Goal: Task Accomplishment & Management: Use online tool/utility

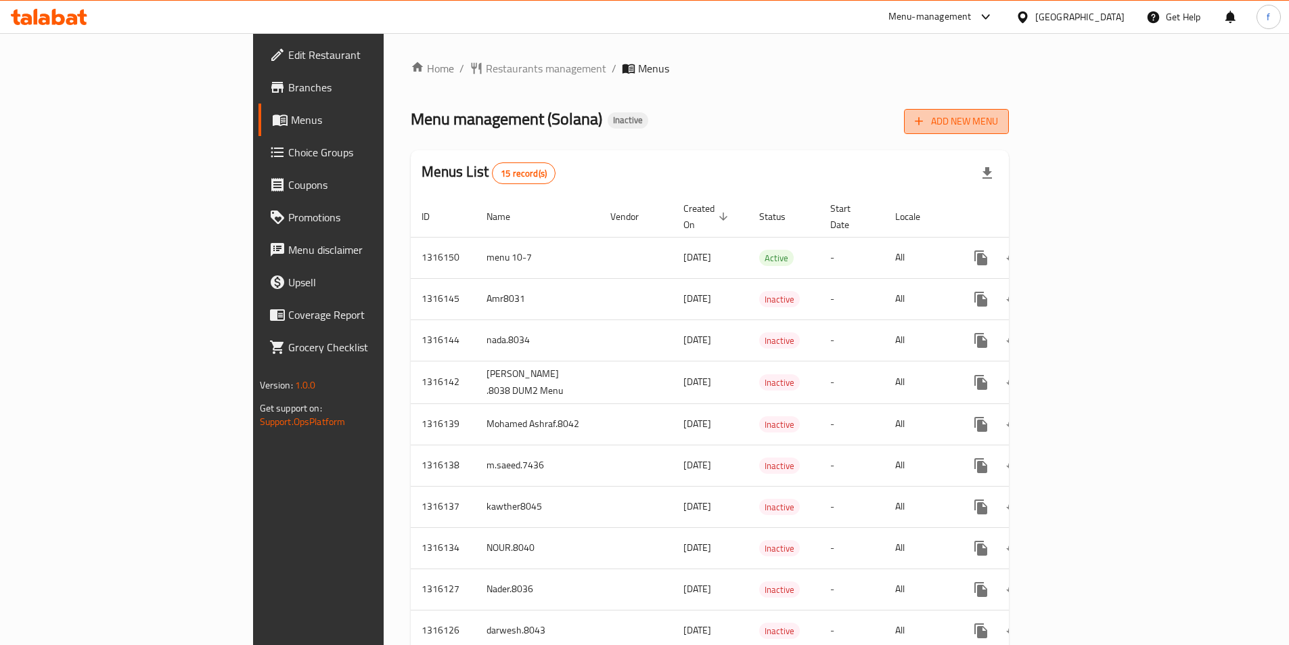
click at [1009, 110] on button "Add New Menu" at bounding box center [956, 121] width 105 height 25
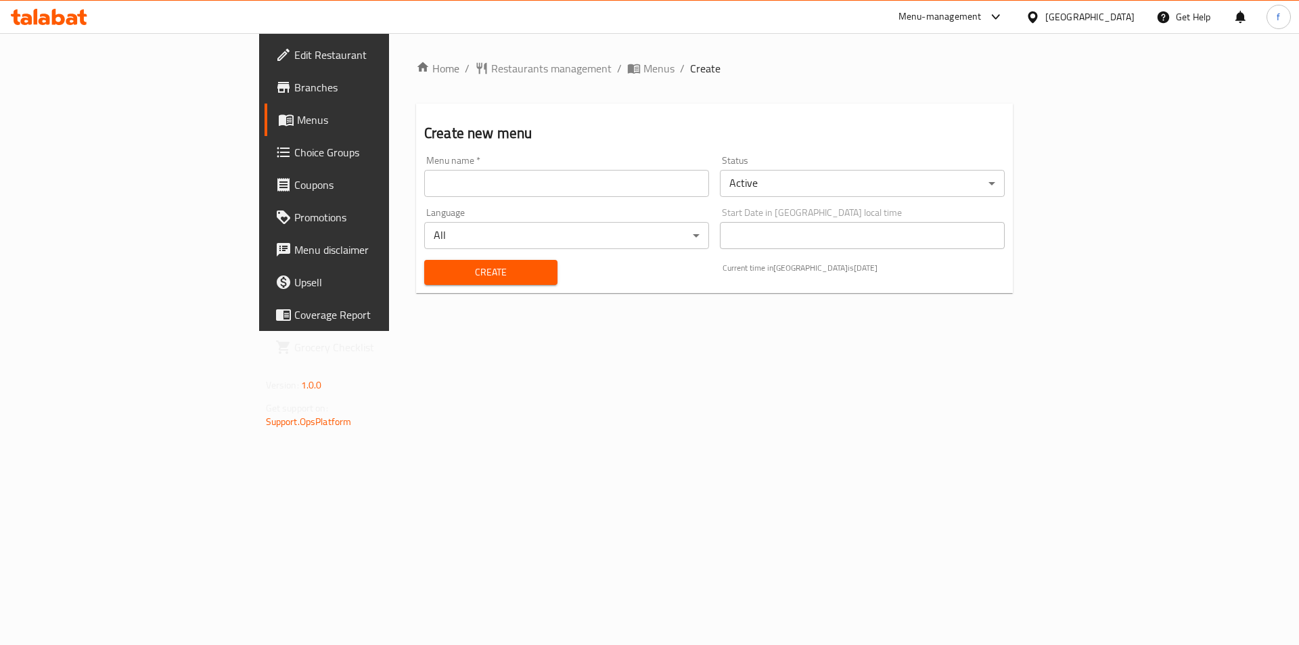
drag, startPoint x: 632, startPoint y: 186, endPoint x: 594, endPoint y: 195, distance: 38.9
click at [632, 186] on input "text" at bounding box center [566, 183] width 285 height 27
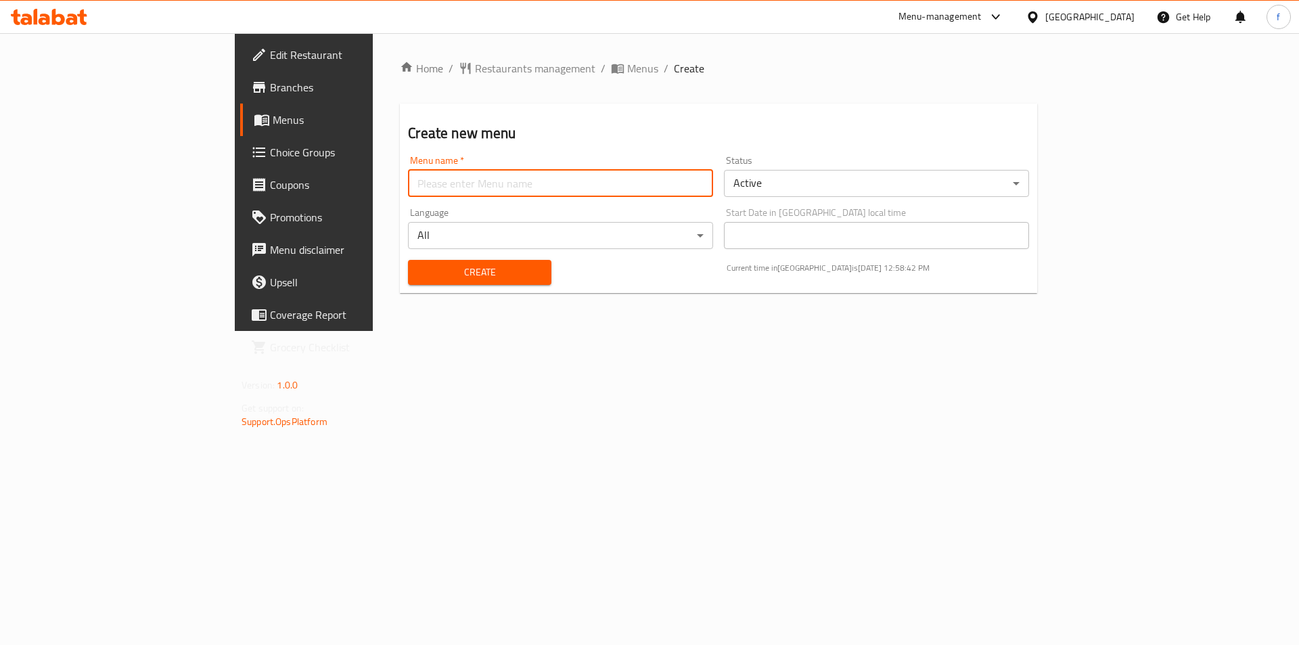
type input "fatma.8116"
click at [419, 271] on span "Create" at bounding box center [479, 272] width 121 height 17
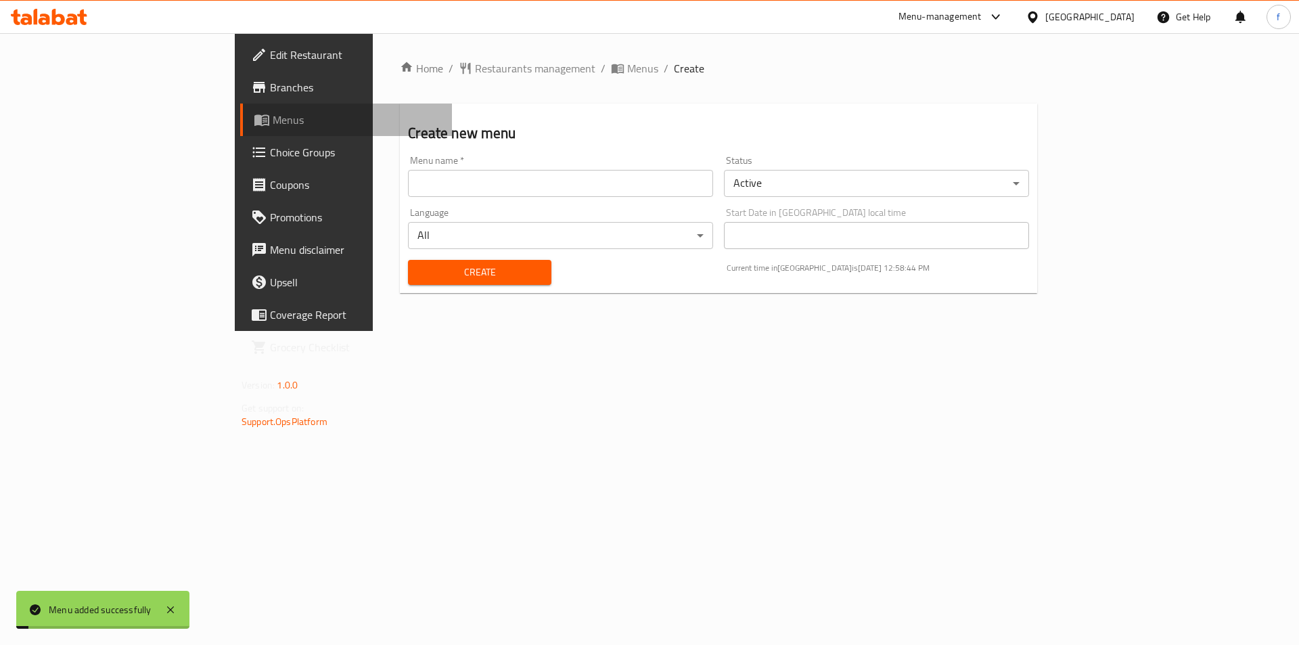
click at [273, 122] on span "Menus" at bounding box center [357, 120] width 168 height 16
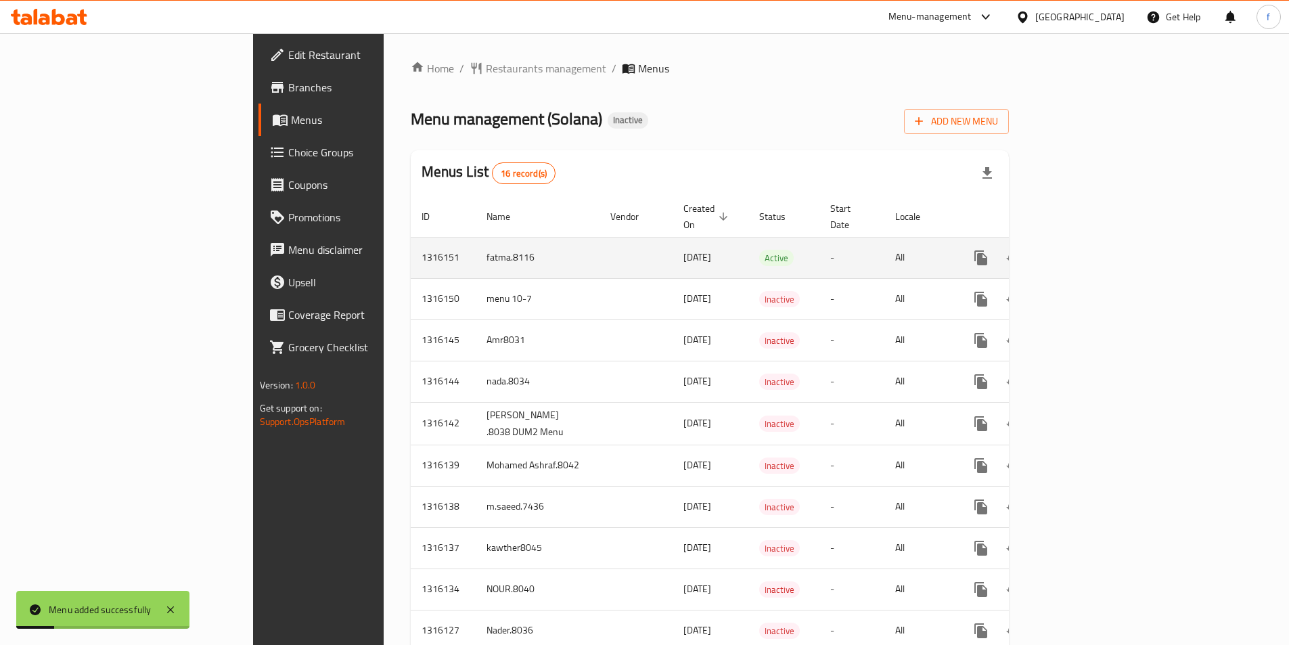
click at [1084, 252] on icon "enhanced table" at bounding box center [1078, 258] width 12 height 12
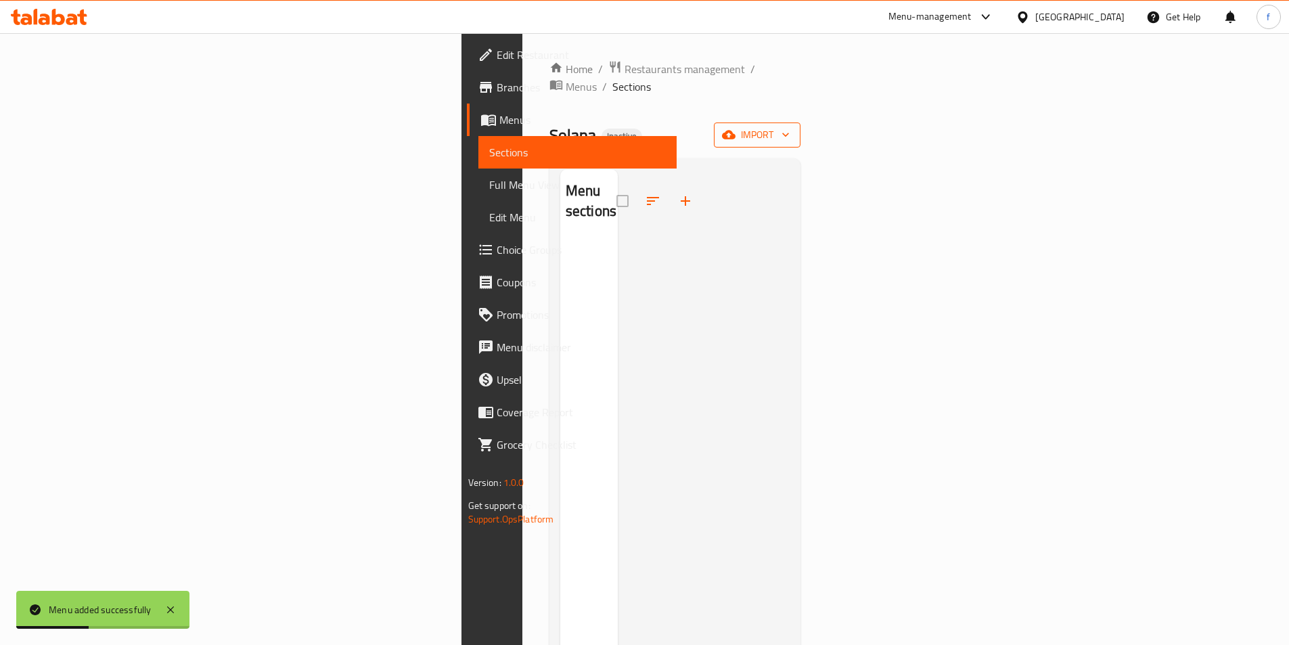
click at [800, 122] on button "import" at bounding box center [757, 134] width 87 height 25
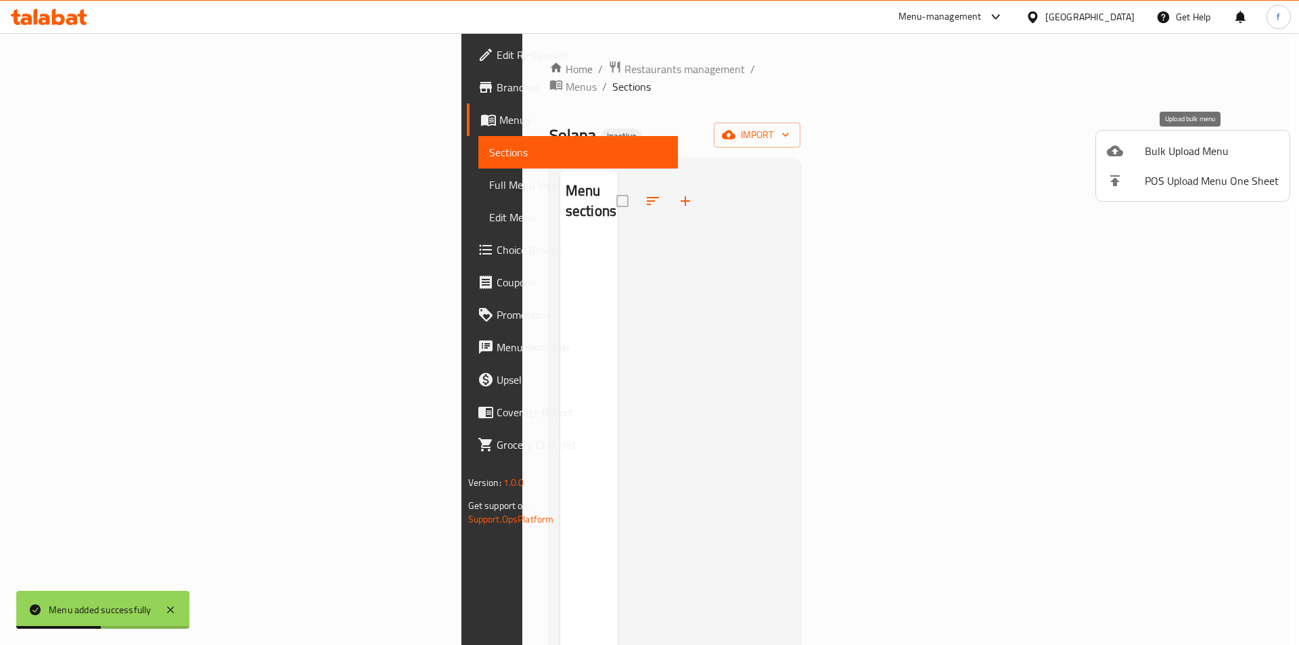
click at [1192, 147] on span "Bulk Upload Menu" at bounding box center [1212, 151] width 134 height 16
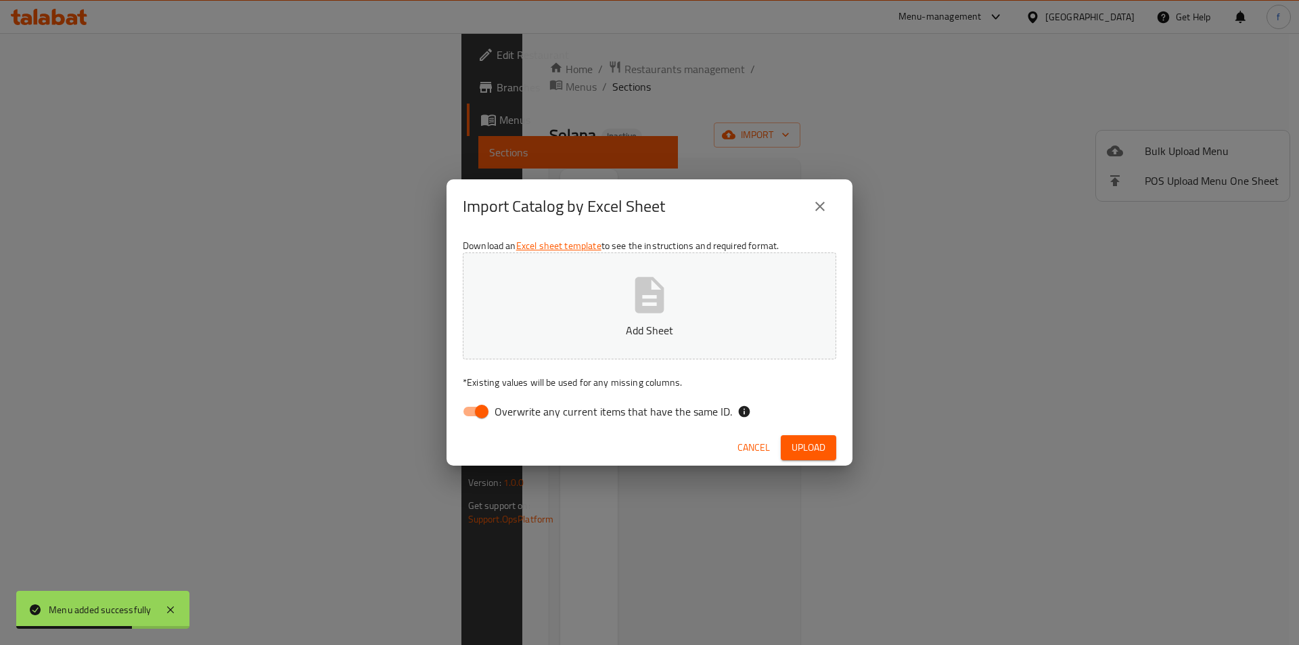
click at [481, 409] on input "Overwrite any current items that have the same ID." at bounding box center [481, 411] width 77 height 26
checkbox input "false"
click at [643, 335] on p "Add Sheet" at bounding box center [649, 330] width 331 height 16
click at [806, 449] on span "Upload" at bounding box center [808, 447] width 34 height 17
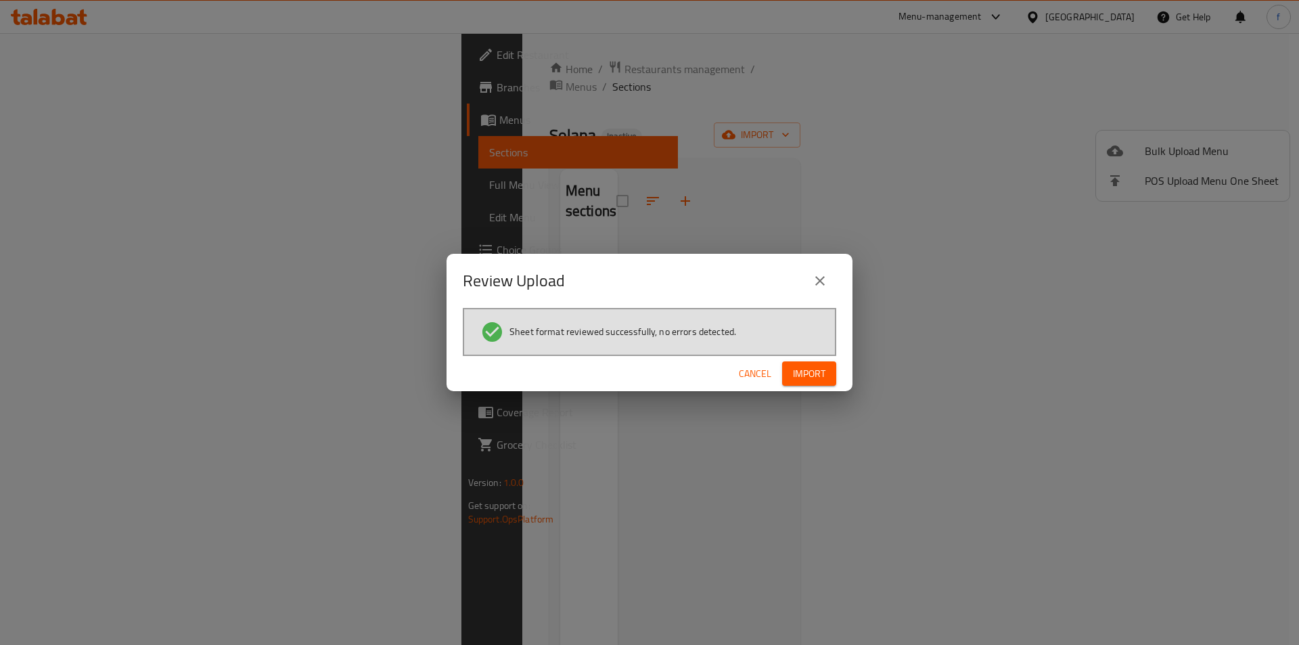
click at [811, 382] on span "Import" at bounding box center [809, 373] width 32 height 17
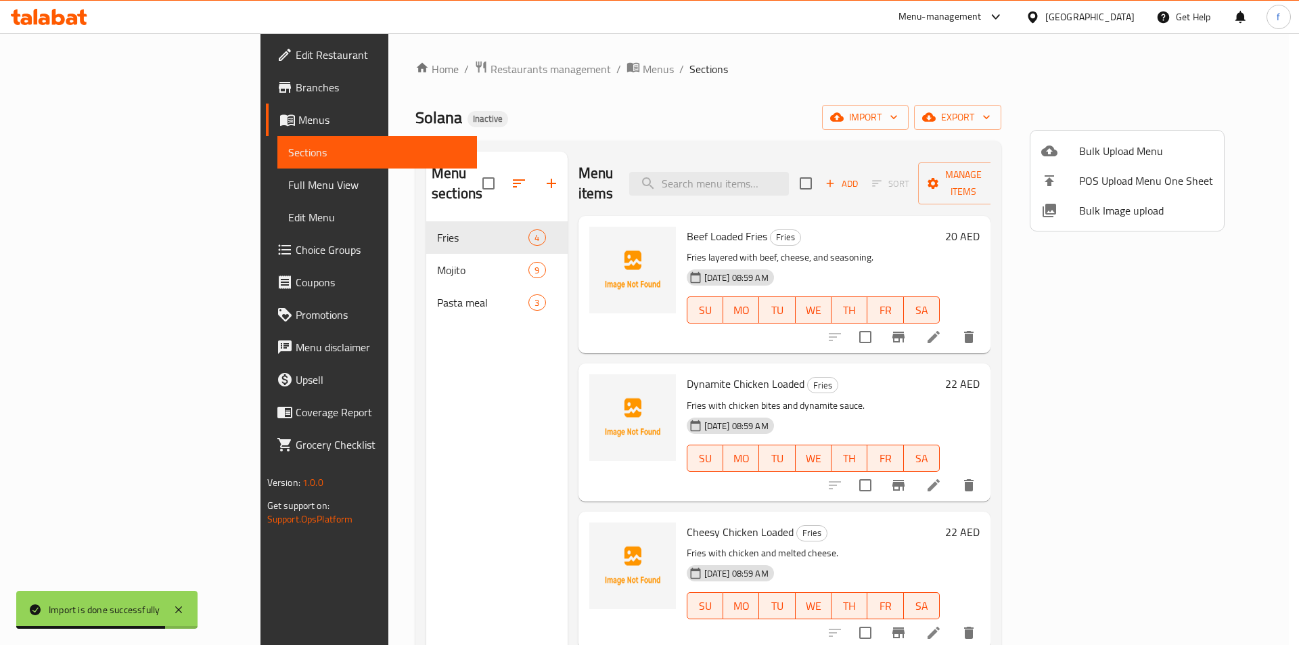
click at [102, 191] on div at bounding box center [649, 322] width 1299 height 645
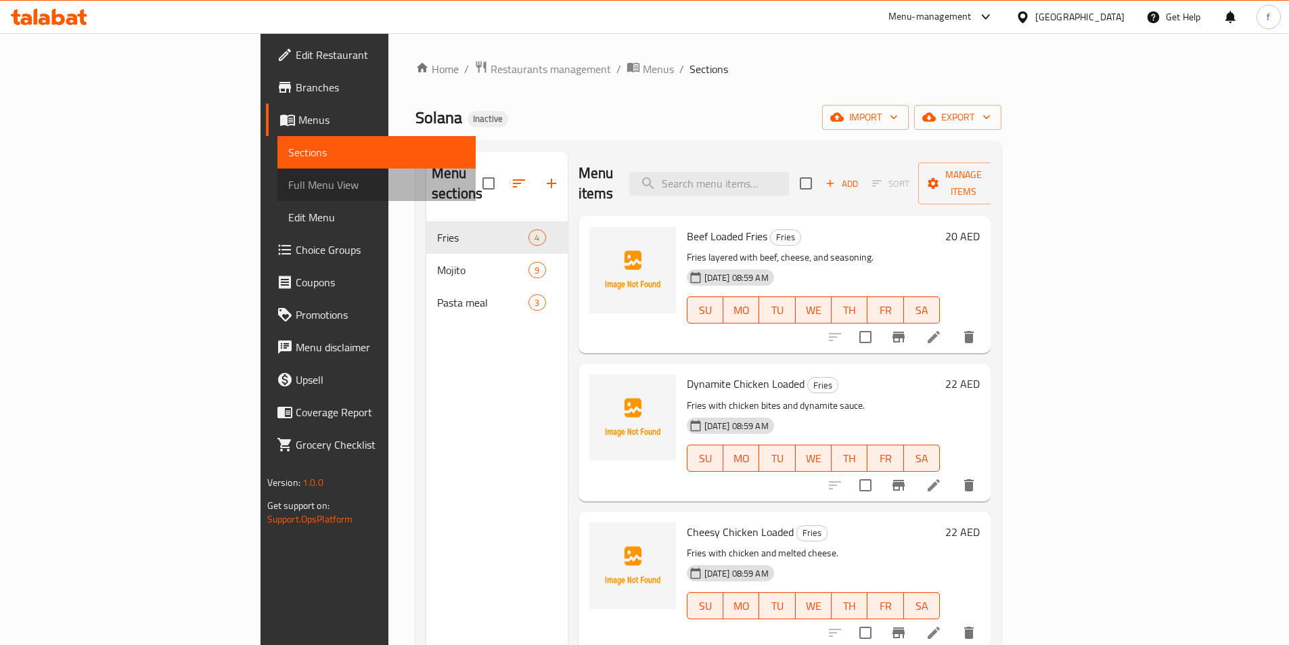
click at [288, 181] on span "Full Menu View" at bounding box center [376, 185] width 177 height 16
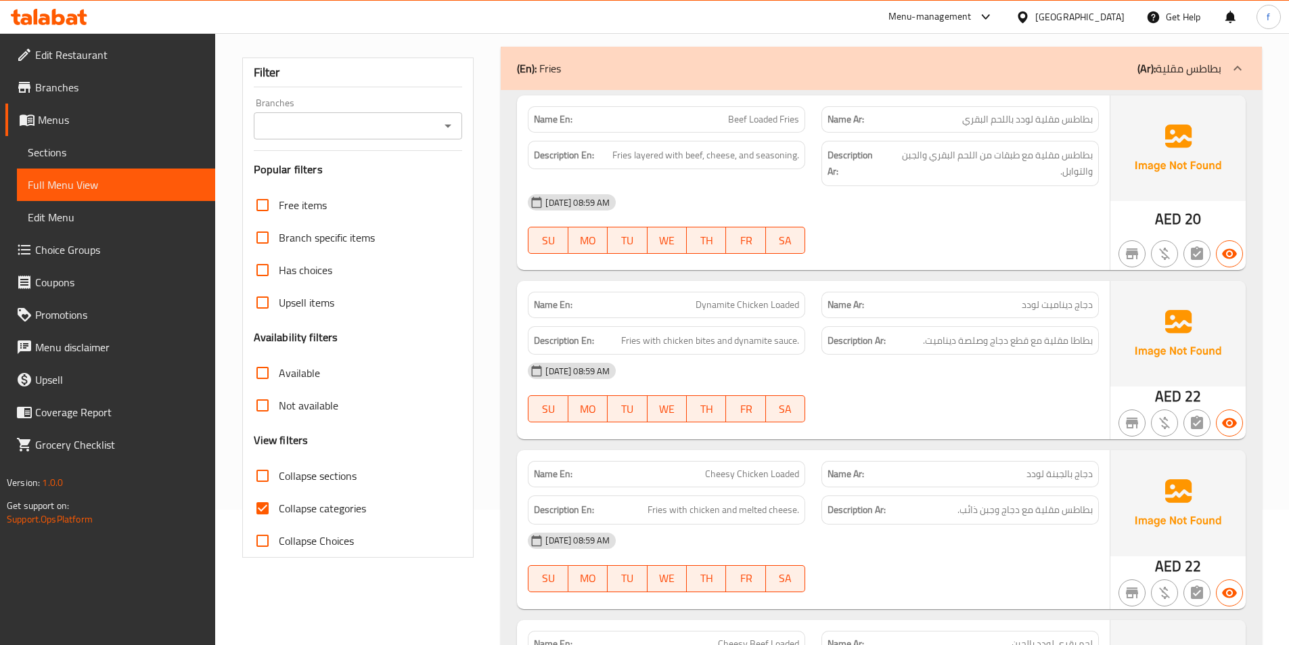
click at [262, 501] on input "Collapse categories" at bounding box center [262, 508] width 32 height 32
checkbox input "false"
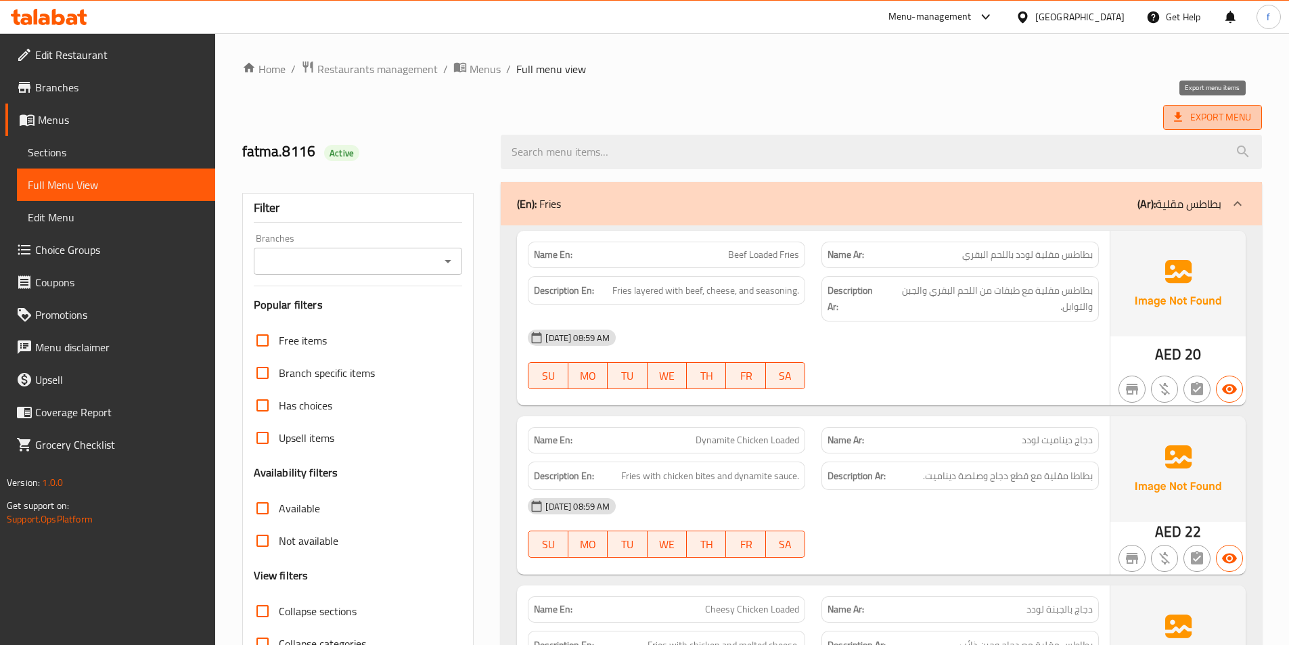
click at [1201, 108] on span "Export Menu" at bounding box center [1212, 117] width 99 height 25
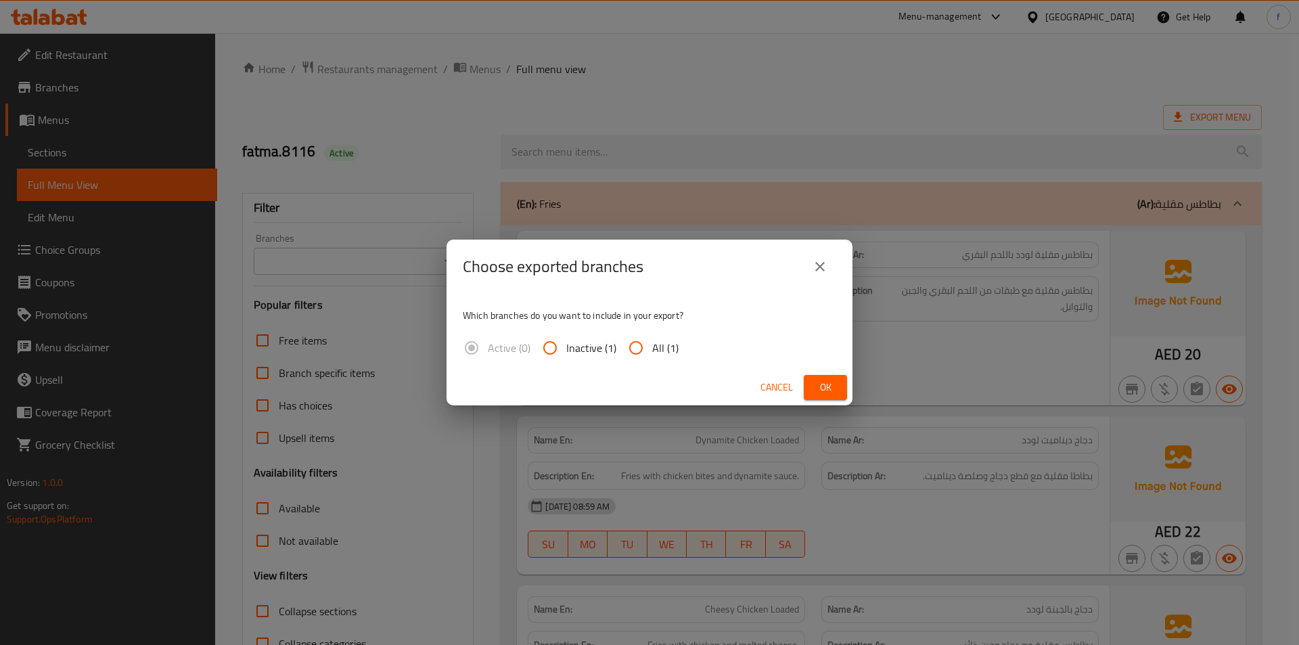
click at [616, 349] on div "Active (0) Inactive (1) All (1)" at bounding box center [576, 347] width 227 height 32
click at [637, 344] on input "All (1)" at bounding box center [636, 347] width 32 height 32
radio input "true"
click at [827, 388] on span "Ok" at bounding box center [825, 387] width 22 height 17
